Goal: Task Accomplishment & Management: Manage account settings

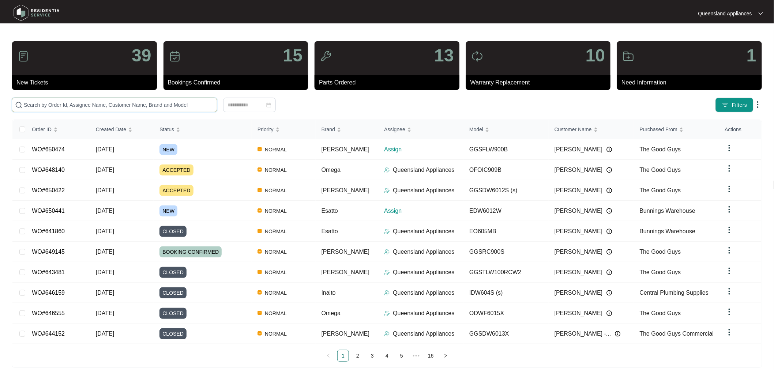
click at [100, 107] on input "text" at bounding box center [119, 105] width 190 height 8
paste input "650441"
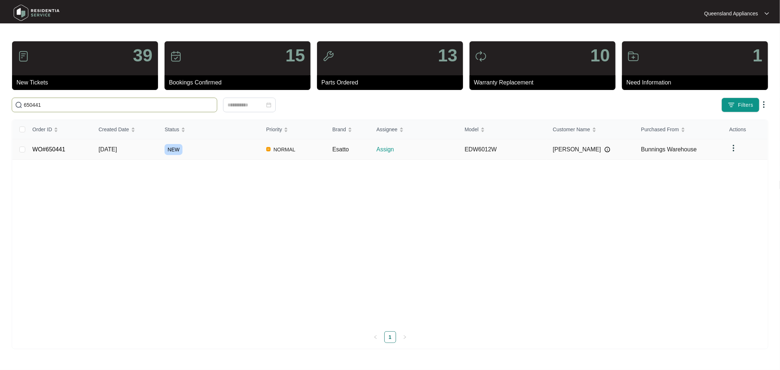
type input "650441"
click at [48, 149] on link "WO#650441" at bounding box center [49, 149] width 33 height 6
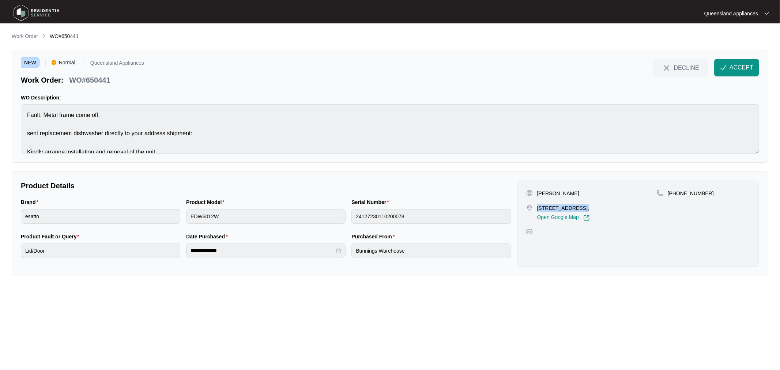
drag, startPoint x: 537, startPoint y: 207, endPoint x: 578, endPoint y: 207, distance: 41.7
click at [578, 207] on div "9 Barramay Street, Manly West, QLD 4179, Open Google Map" at bounding box center [591, 212] width 131 height 17
copy p "9 Barramay Street"
click at [744, 61] on button "ACCEPT" at bounding box center [736, 68] width 45 height 18
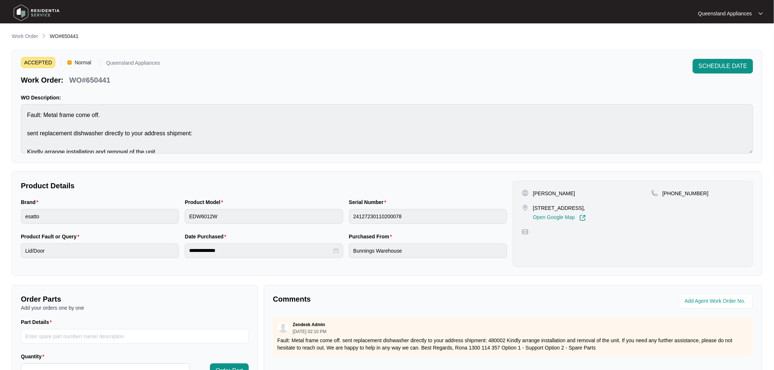
click at [101, 83] on p "WO#650441" at bounding box center [89, 80] width 41 height 10
copy p "650441"
click at [679, 195] on p "+61416515877" at bounding box center [685, 193] width 46 height 7
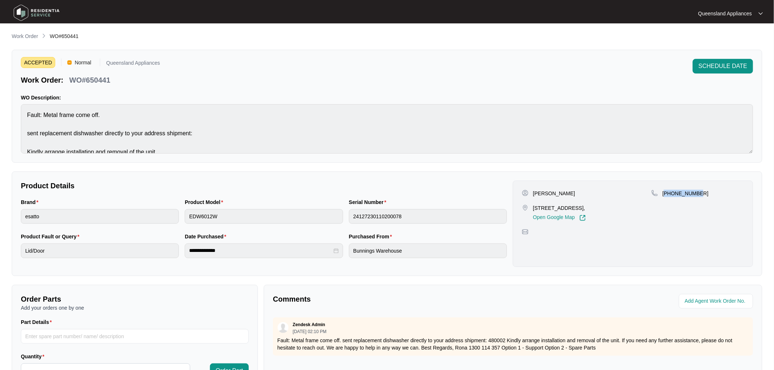
copy p "61416515877"
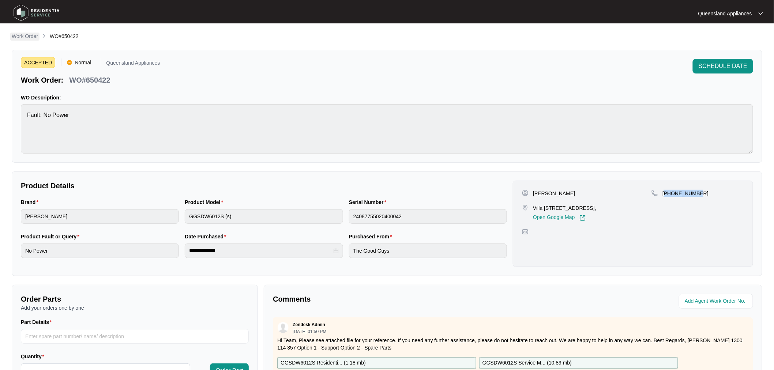
click at [31, 35] on p "Work Order" at bounding box center [25, 36] width 26 height 7
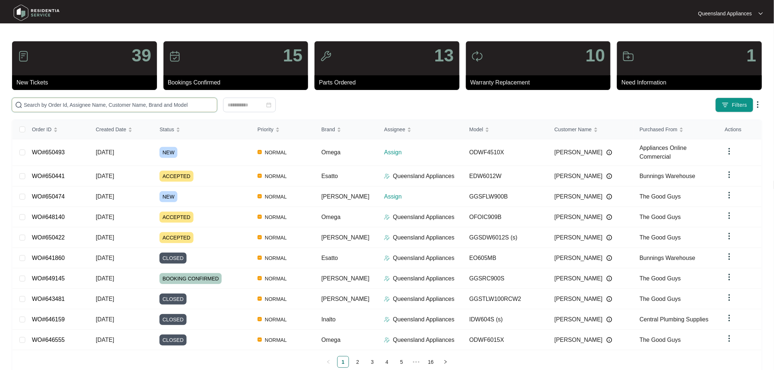
click at [125, 103] on input "text" at bounding box center [119, 105] width 190 height 8
paste input "650474"
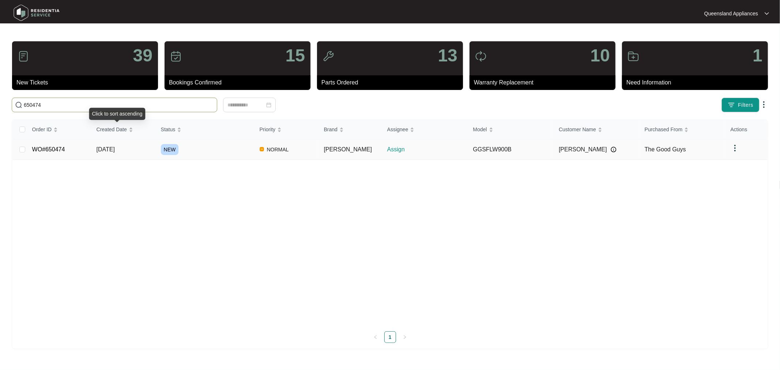
type input "650474"
click at [53, 148] on link "WO#650474" at bounding box center [48, 149] width 33 height 6
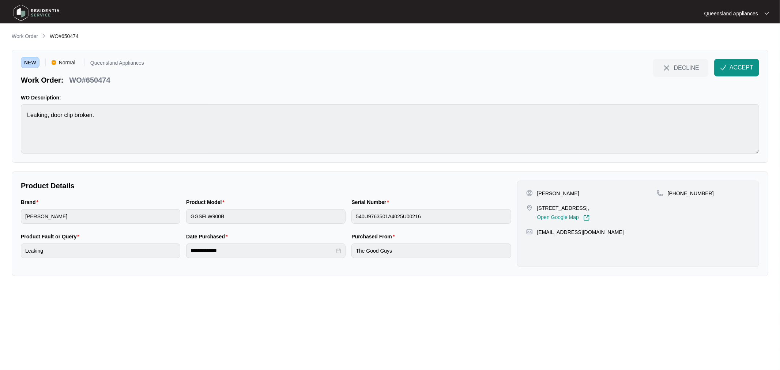
drag, startPoint x: 537, startPoint y: 208, endPoint x: 583, endPoint y: 207, distance: 46.8
click at [583, 207] on div "[STREET_ADDRESS], Open Google Map" at bounding box center [591, 212] width 131 height 17
copy p "[STREET_ADDRESS]"
click at [744, 67] on span "ACCEPT" at bounding box center [742, 67] width 24 height 9
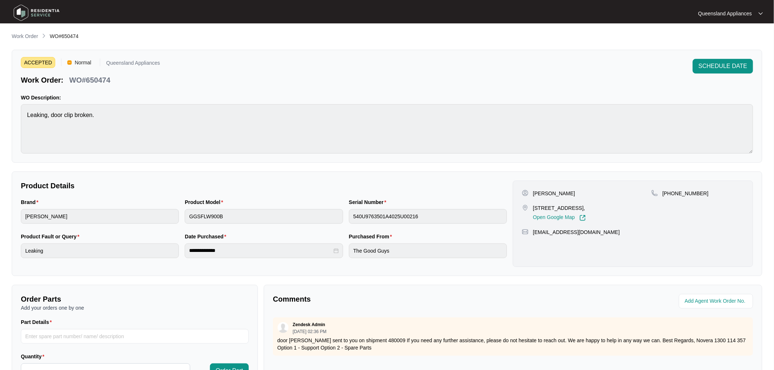
click at [66, 35] on span "WO#650474" at bounding box center [64, 36] width 29 height 6
copy span "650474"
click at [684, 194] on p "[PHONE_NUMBER]" at bounding box center [685, 193] width 46 height 7
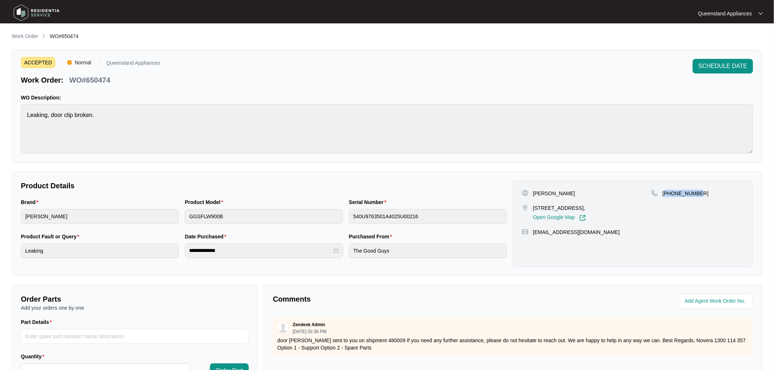
copy p "61493473003"
